Goal: Task Accomplishment & Management: Manage account settings

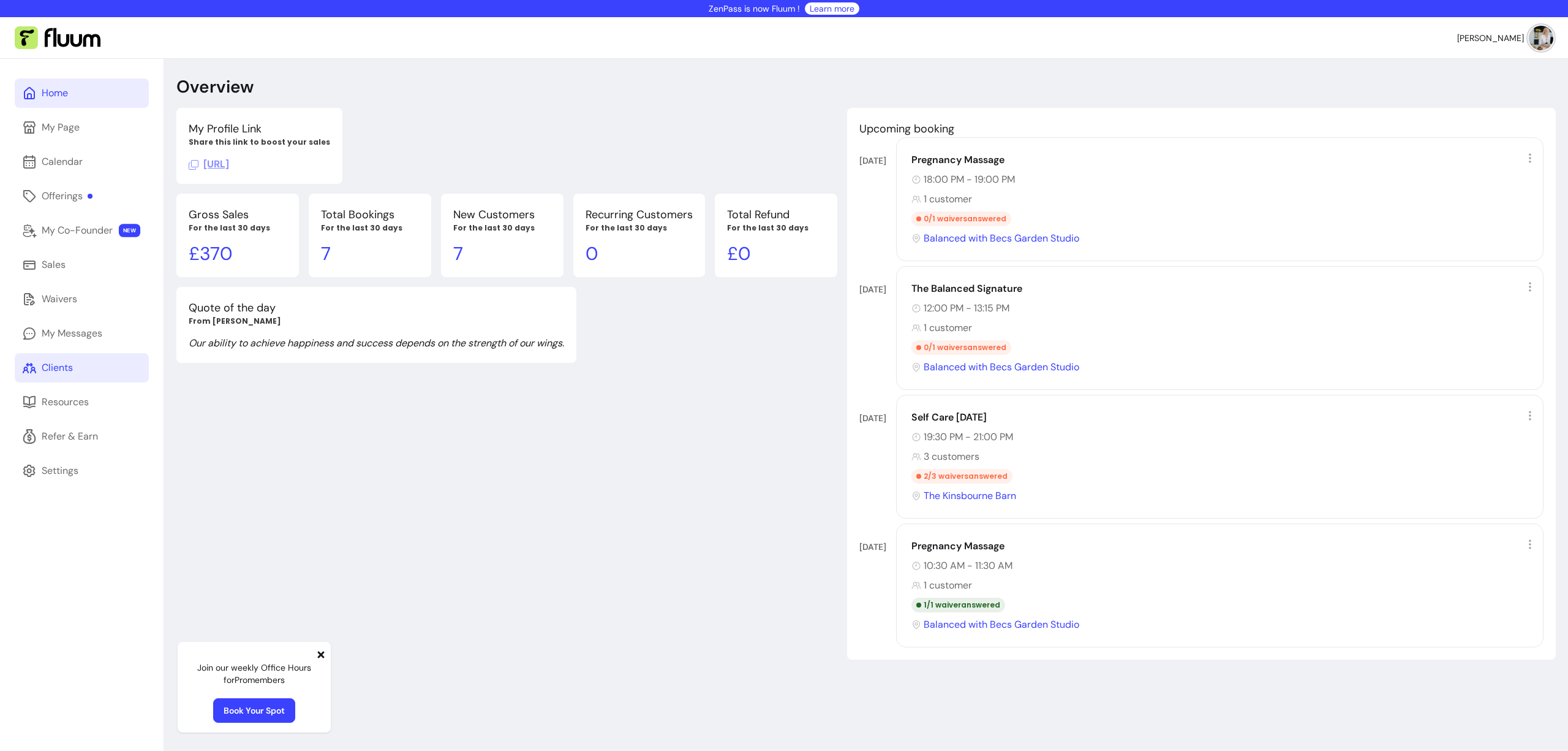
click at [48, 377] on link "Clients" at bounding box center [82, 367] width 134 height 29
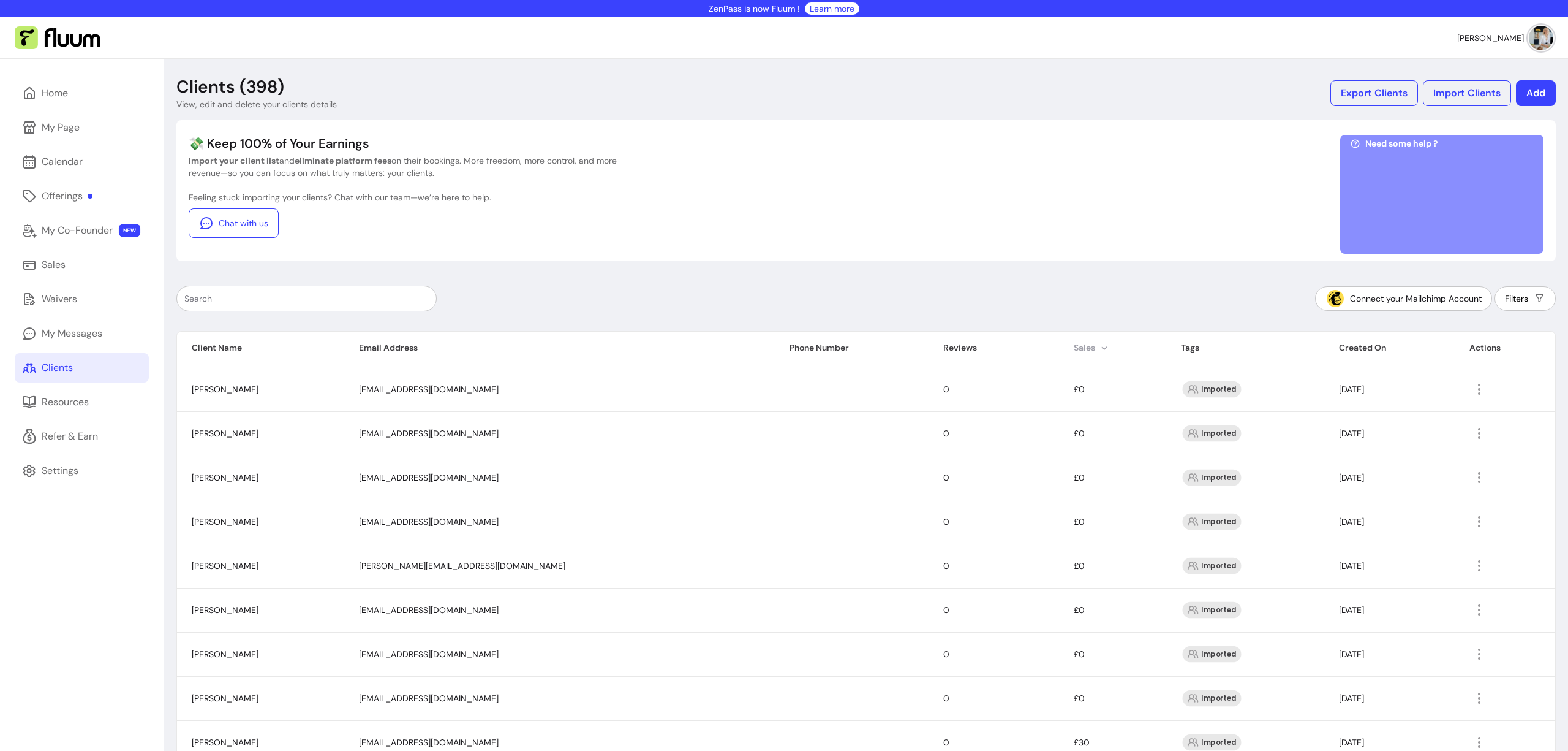
click at [1059, 350] on th "Sales" at bounding box center [1112, 347] width 107 height 33
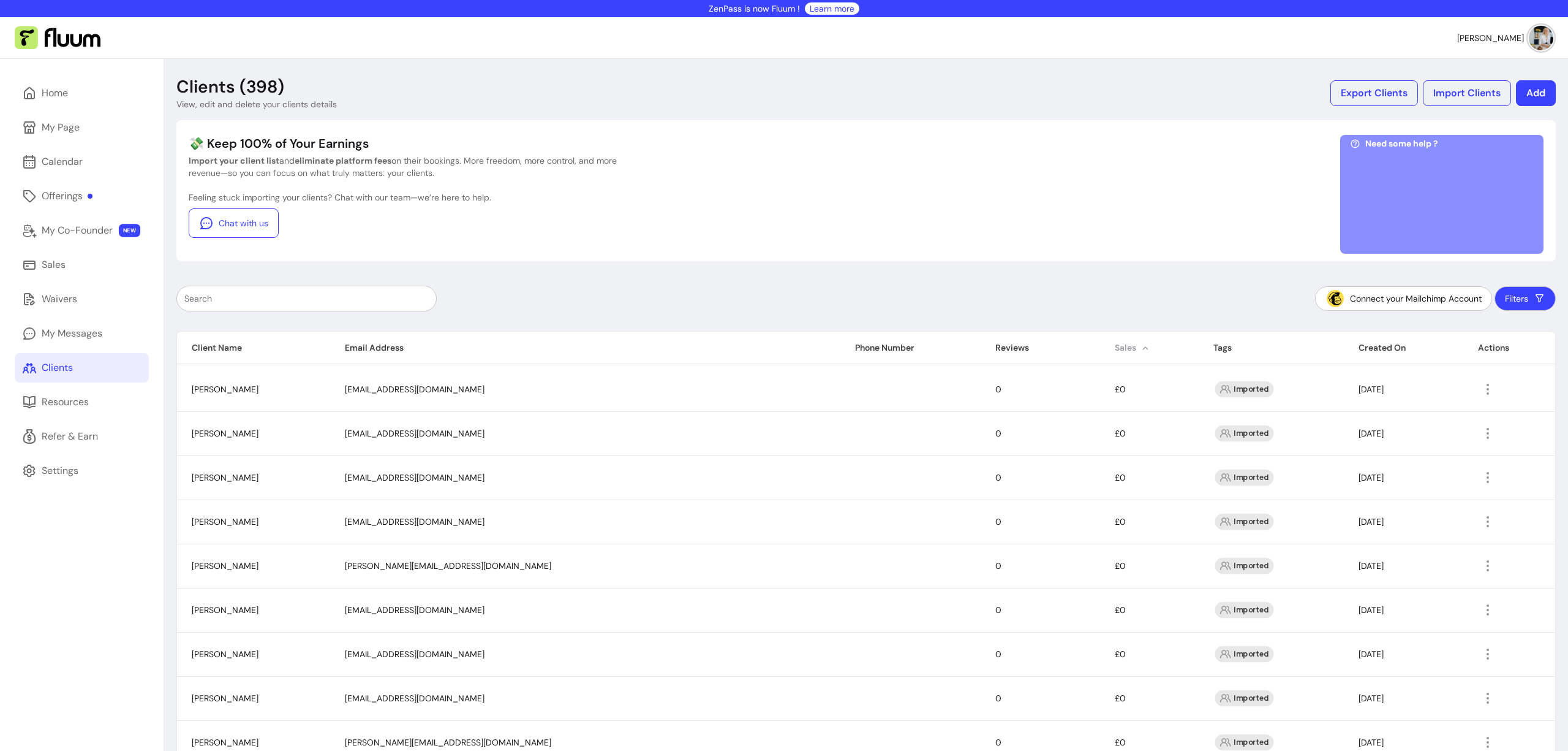
click at [1100, 347] on th "Sales" at bounding box center [1149, 347] width 98 height 33
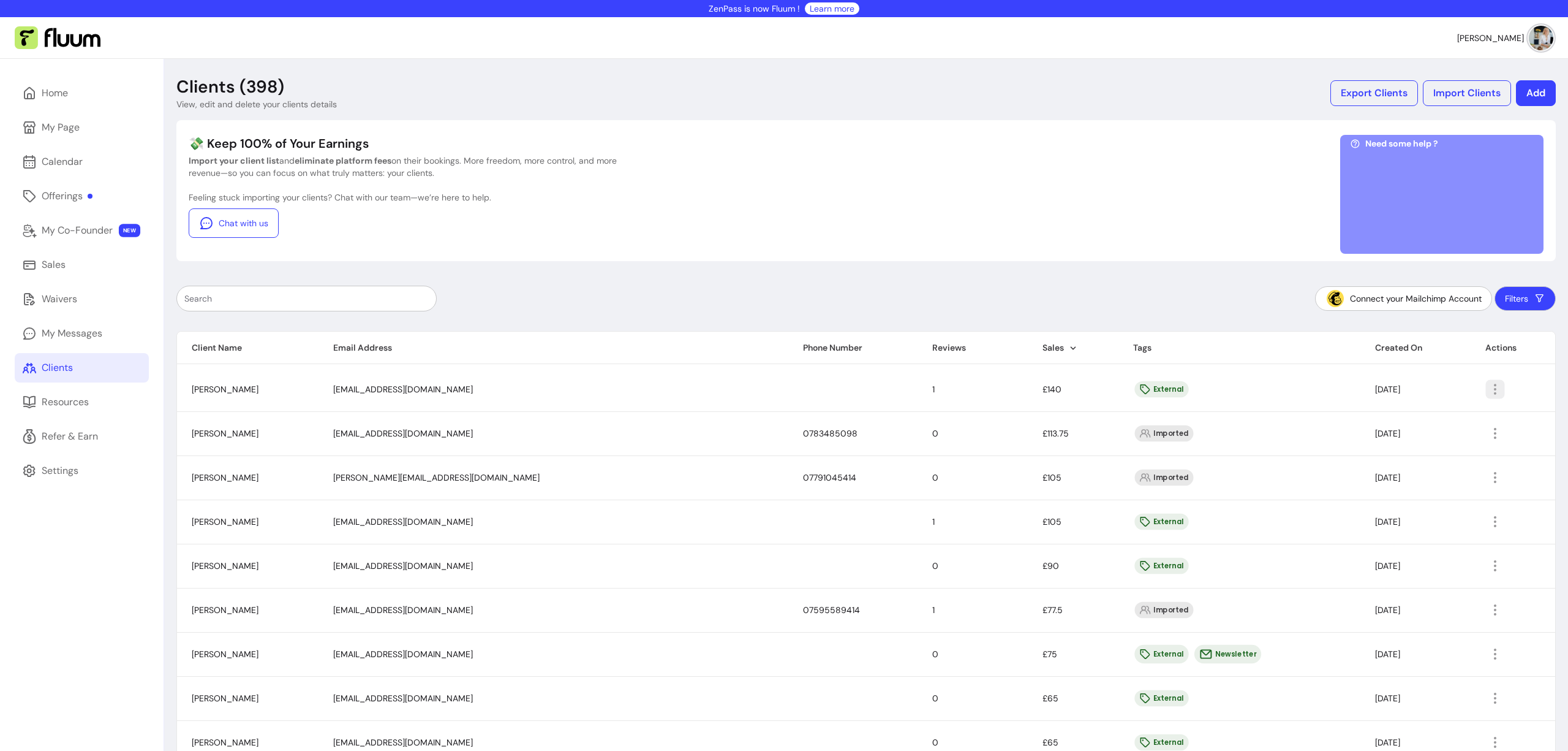
click at [1488, 389] on icon "button" at bounding box center [1495, 389] width 14 height 14
click at [1423, 422] on span "Amend" at bounding box center [1430, 416] width 90 height 12
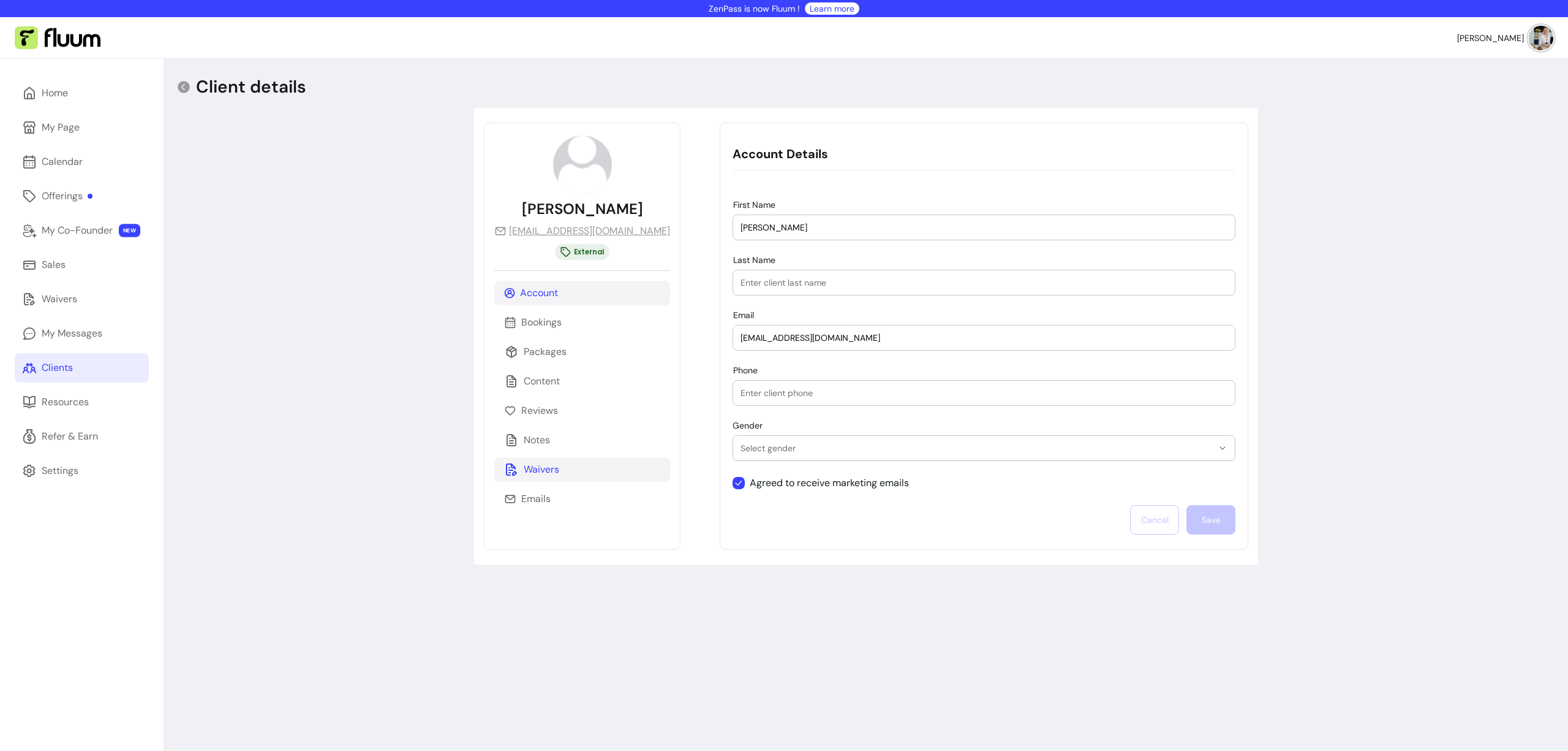
click at [545, 464] on p "Waivers" at bounding box center [541, 469] width 36 height 15
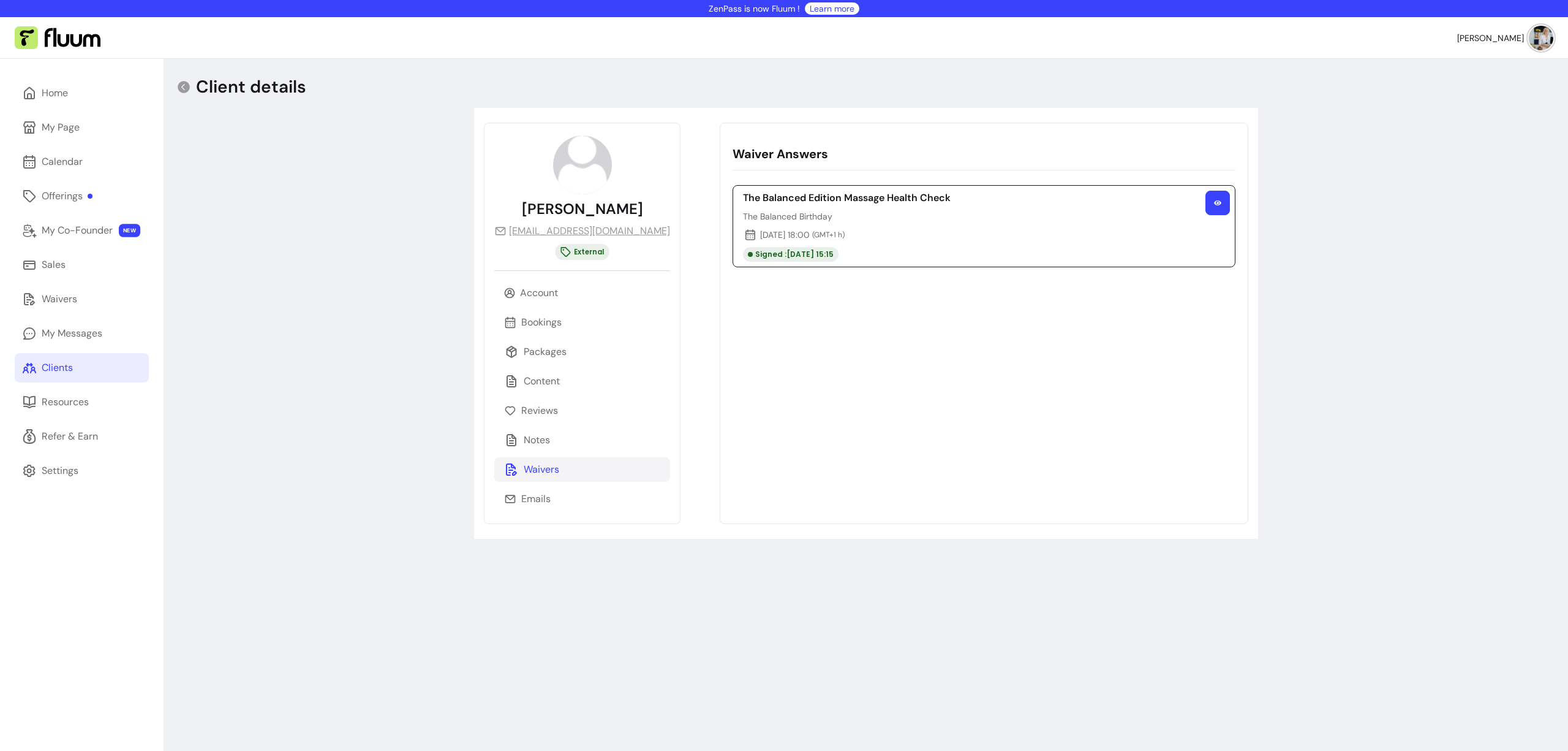
click at [1215, 205] on icon "button" at bounding box center [1217, 203] width 7 height 7
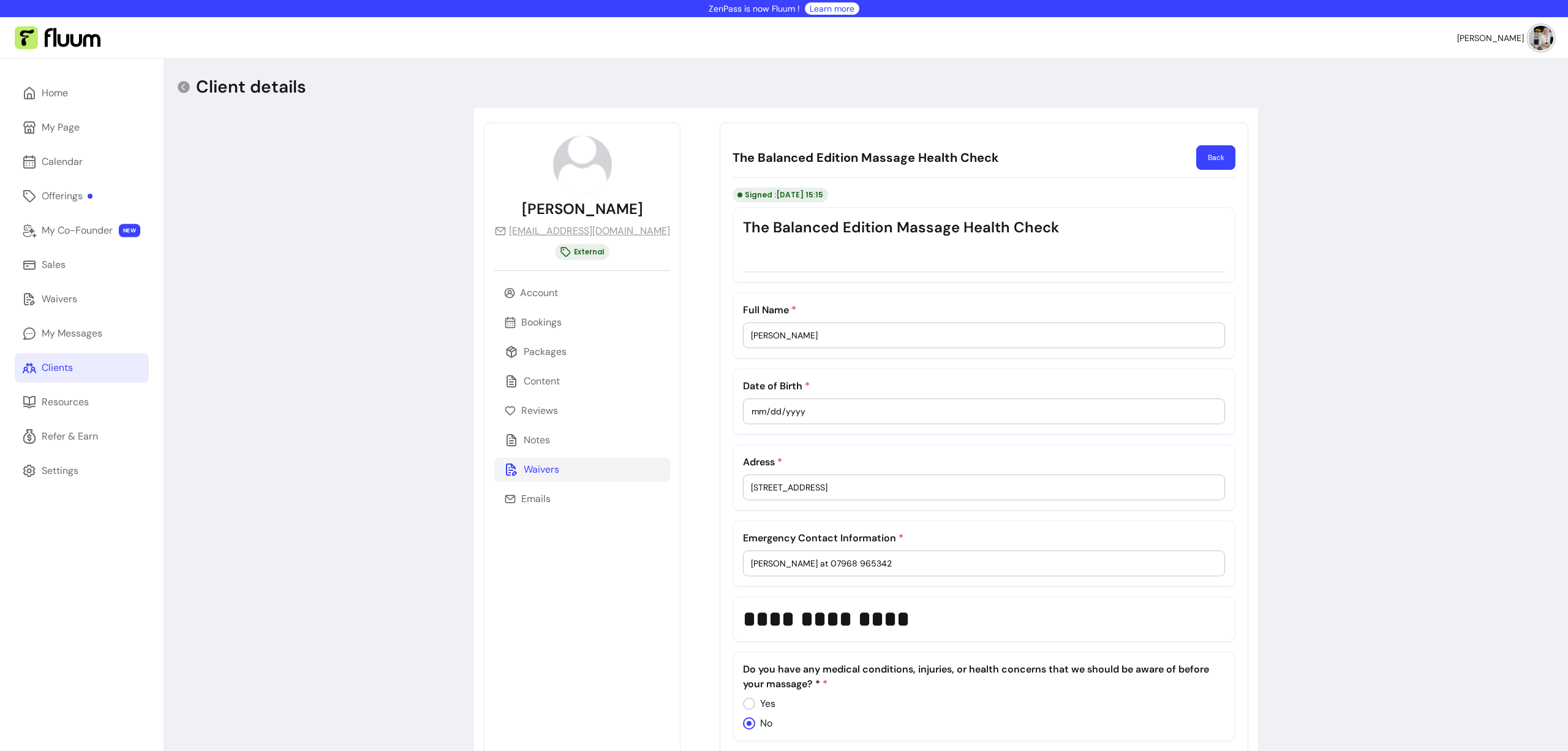
click at [1211, 160] on button "Back" at bounding box center [1215, 157] width 39 height 25
